Goal: Check status: Check status

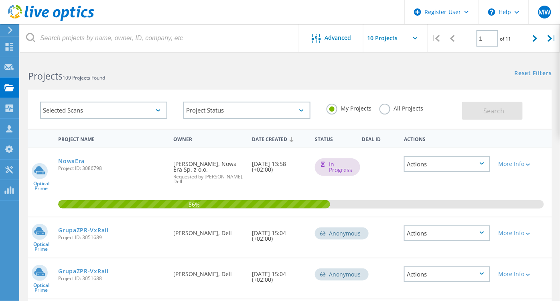
click at [57, 158] on div "NowaEra Project ID: 3086798" at bounding box center [111, 163] width 115 height 30
click at [61, 158] on link "NowaEra" at bounding box center [71, 161] width 26 height 6
